Goal: Check status: Check status

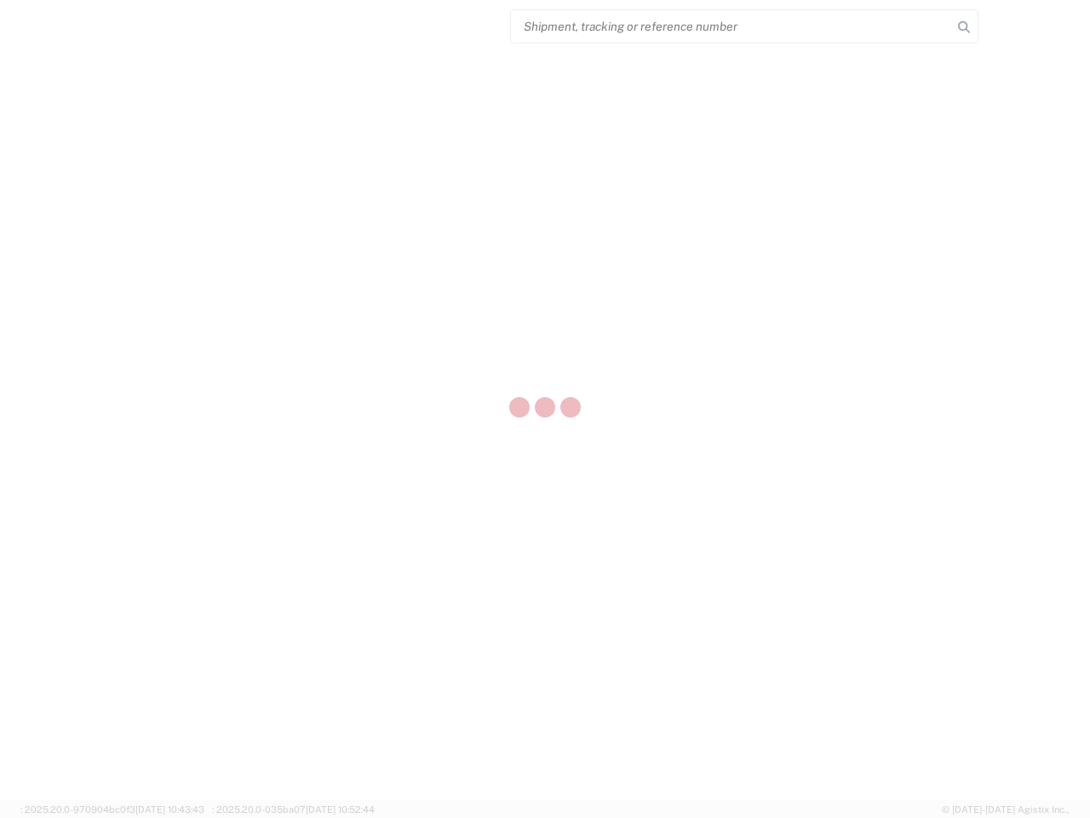
select select "US"
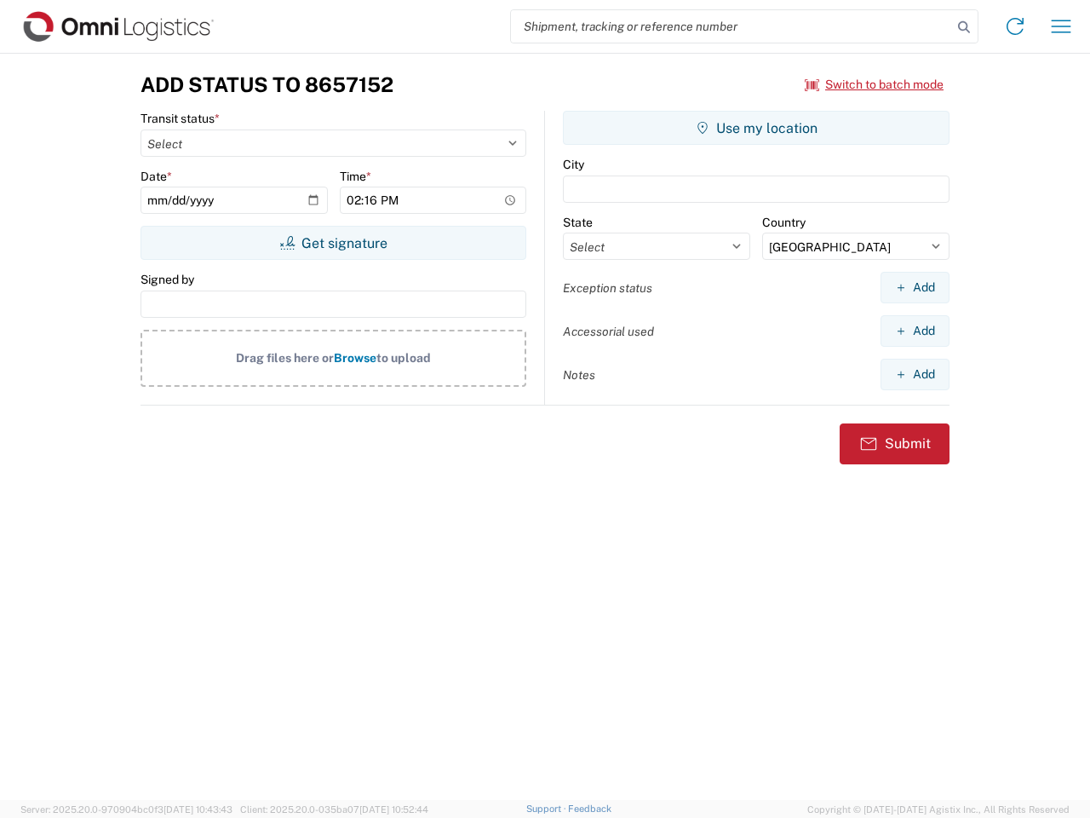
click at [732, 26] on input "search" at bounding box center [731, 26] width 441 height 32
click at [964, 27] on icon at bounding box center [964, 27] width 24 height 24
click at [1015, 26] on icon at bounding box center [1014, 26] width 27 height 27
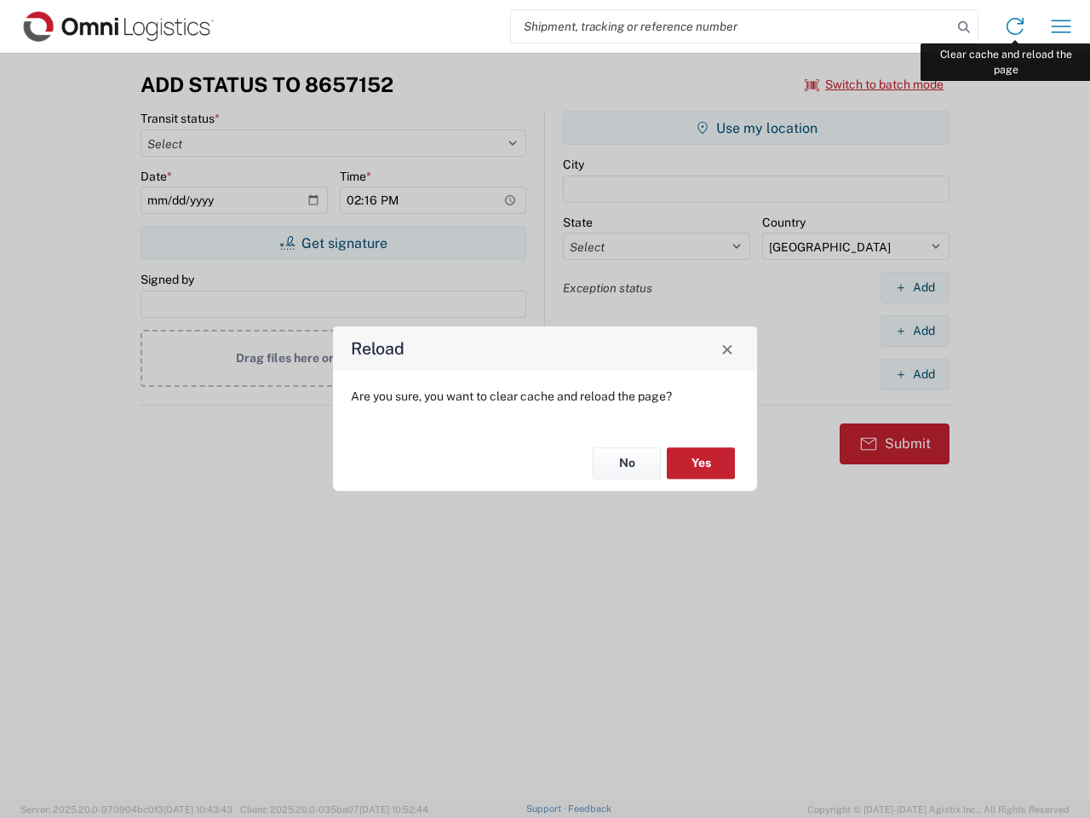
click at [1061, 26] on div "Reload Are you sure, you want to clear cache and reload the page? No Yes" at bounding box center [545, 409] width 1090 height 818
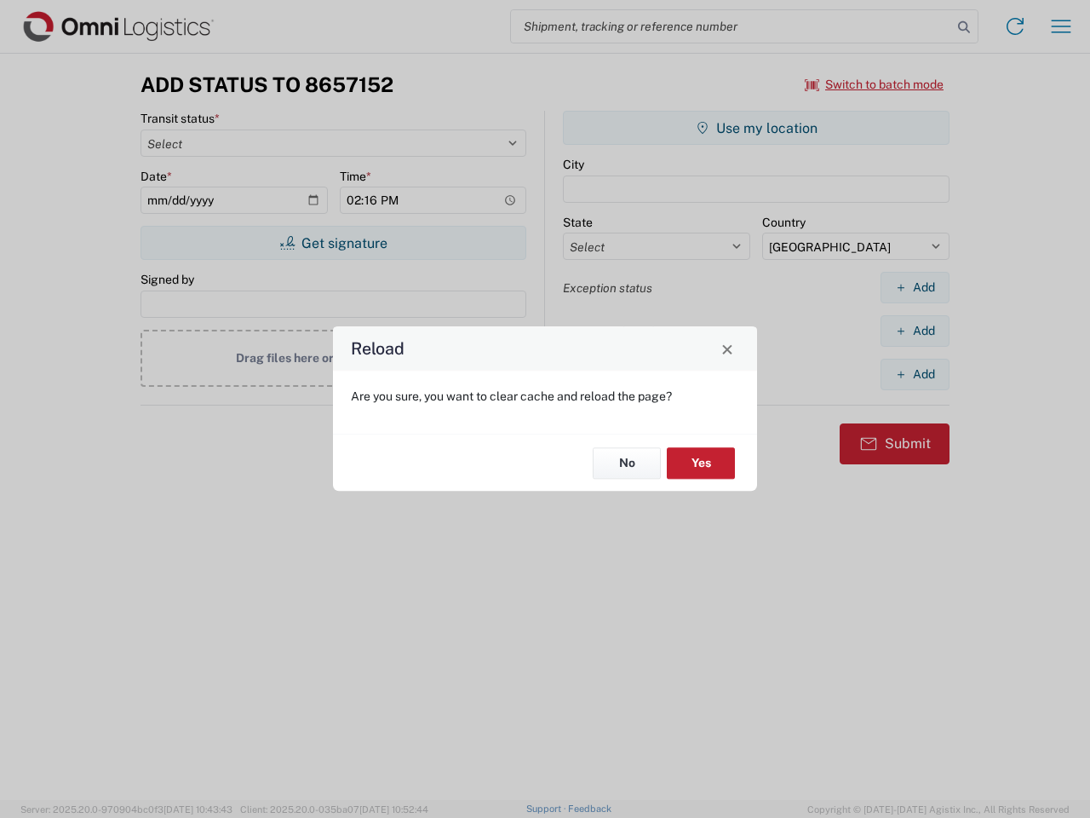
click at [875, 84] on div "Reload Are you sure, you want to clear cache and reload the page? No Yes" at bounding box center [545, 409] width 1090 height 818
click at [333, 243] on div "Reload Are you sure, you want to clear cache and reload the page? No Yes" at bounding box center [545, 409] width 1090 height 818
click at [756, 128] on div "Reload Are you sure, you want to clear cache and reload the page? No Yes" at bounding box center [545, 409] width 1090 height 818
click at [915, 287] on div "Reload Are you sure, you want to clear cache and reload the page? No Yes" at bounding box center [545, 409] width 1090 height 818
click at [915, 330] on div "Reload Are you sure, you want to clear cache and reload the page? No Yes" at bounding box center [545, 409] width 1090 height 818
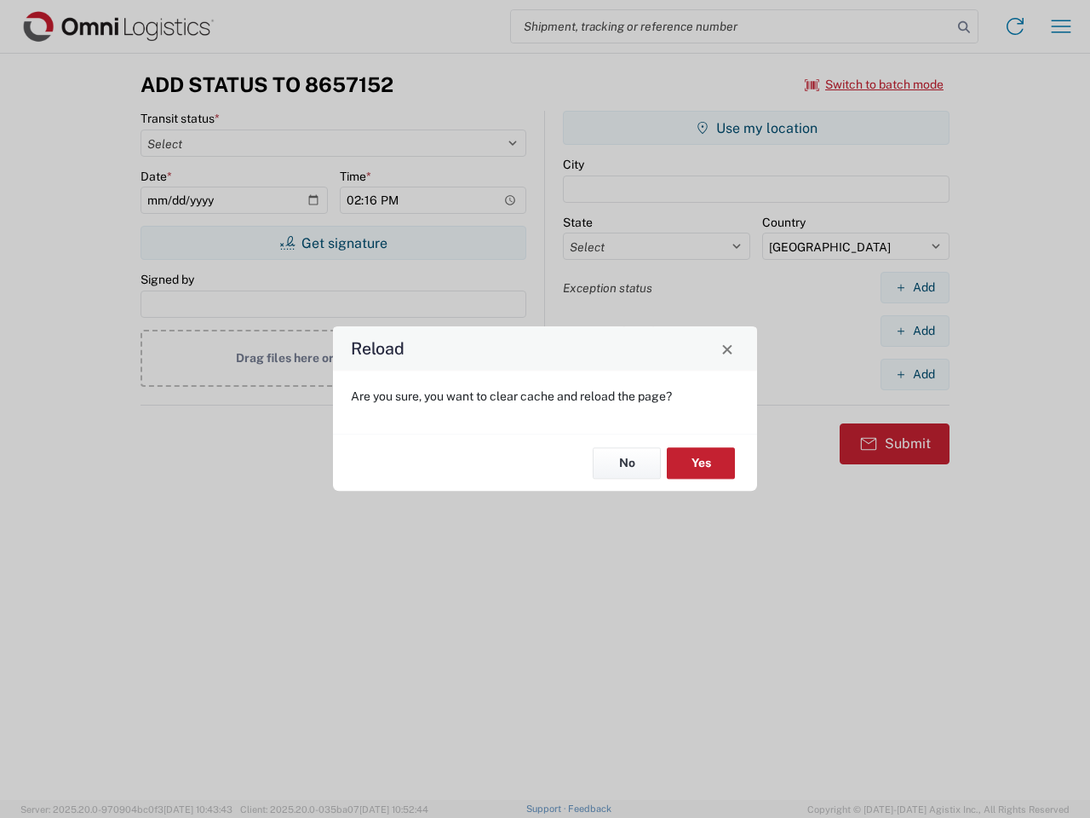
click at [915, 374] on div "Reload Are you sure, you want to clear cache and reload the page? No Yes" at bounding box center [545, 409] width 1090 height 818
